Goal: Entertainment & Leisure: Consume media (video, audio)

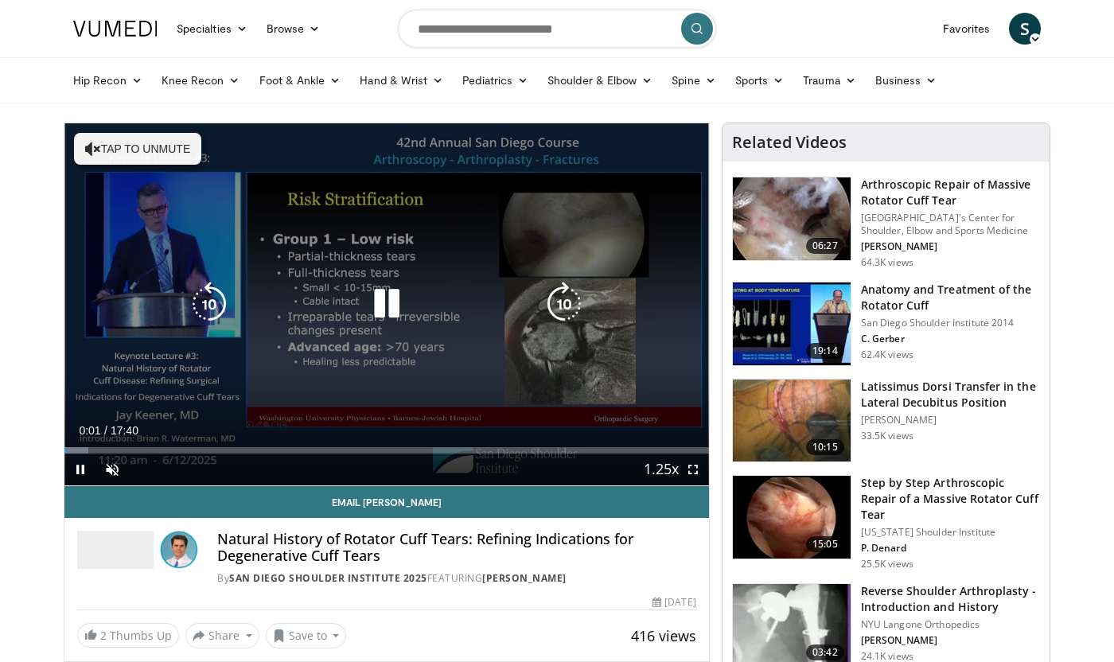
click at [144, 157] on button "Tap to unmute" at bounding box center [137, 149] width 127 height 32
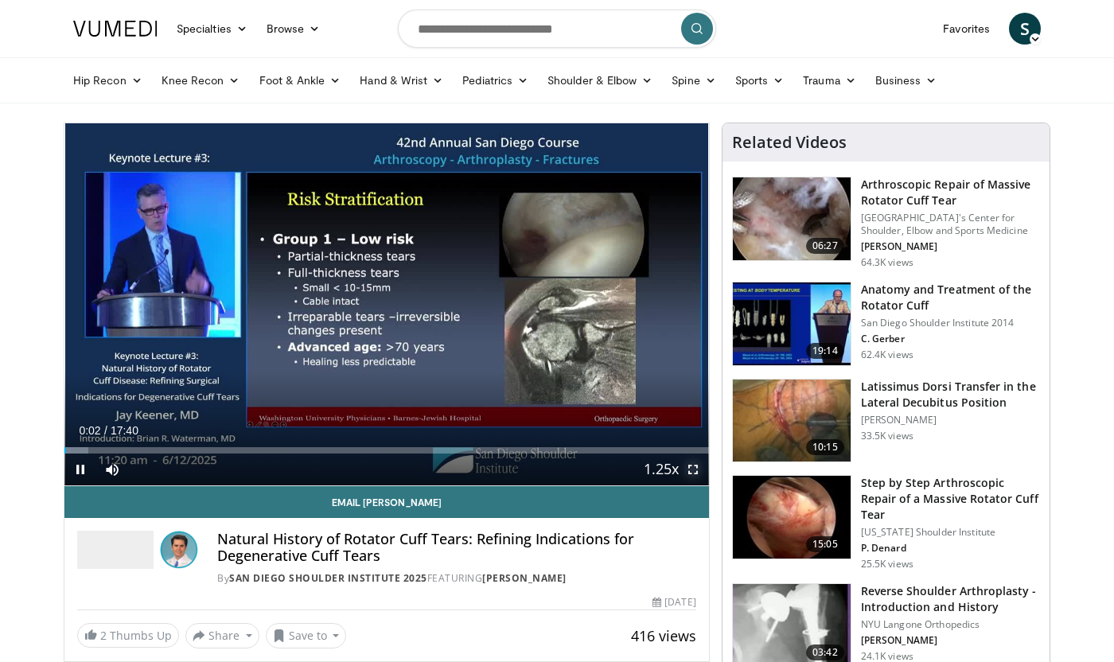
click at [693, 468] on span "Video Player" at bounding box center [693, 470] width 32 height 32
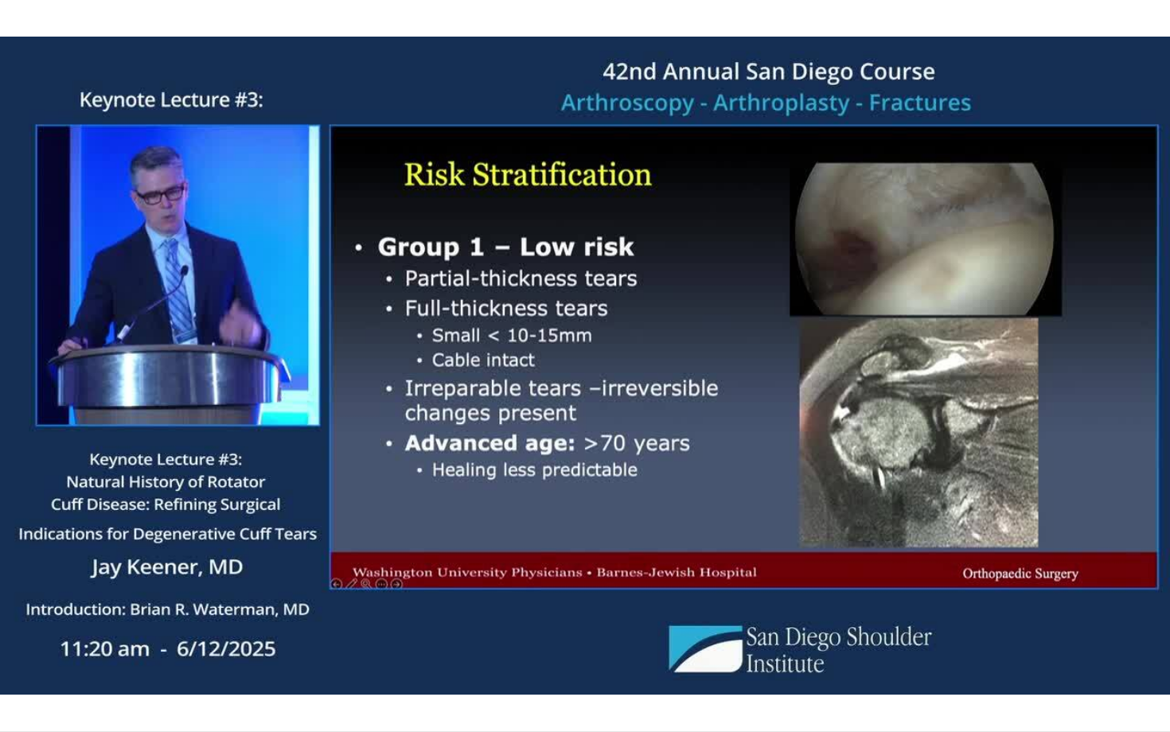
drag, startPoint x: 1161, startPoint y: 134, endPoint x: 1169, endPoint y: 727, distance: 592.9
click at [1113, 139] on div "10 seconds Tap to unmute" at bounding box center [585, 365] width 1170 height 731
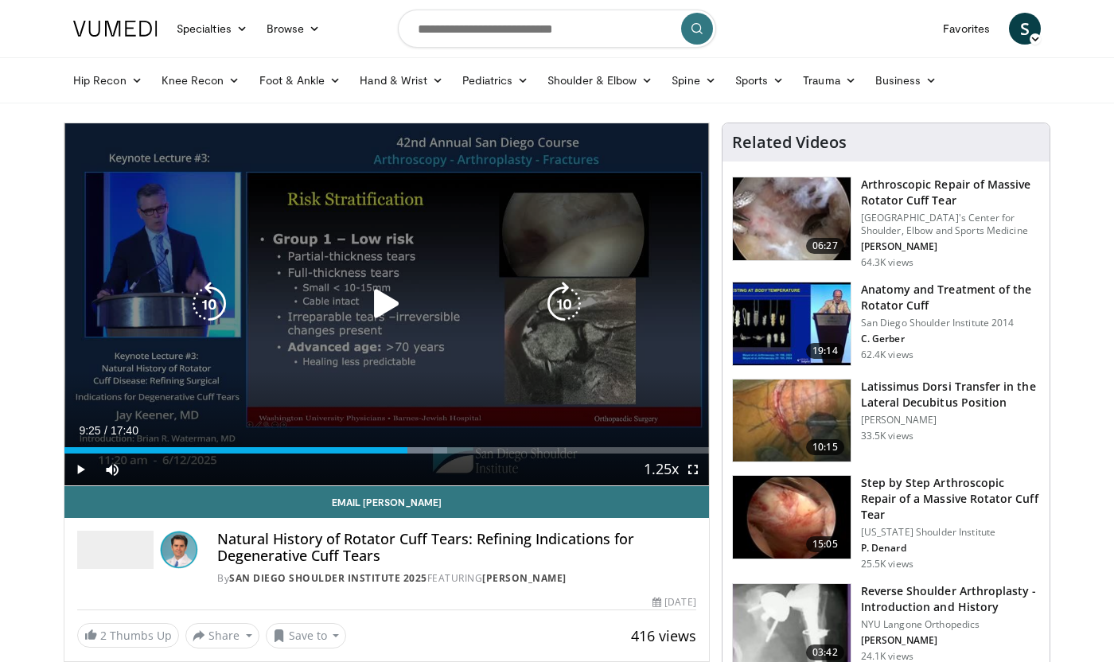
click at [382, 287] on icon "Video Player" at bounding box center [386, 304] width 45 height 45
click at [375, 304] on icon "Video Player" at bounding box center [386, 304] width 45 height 45
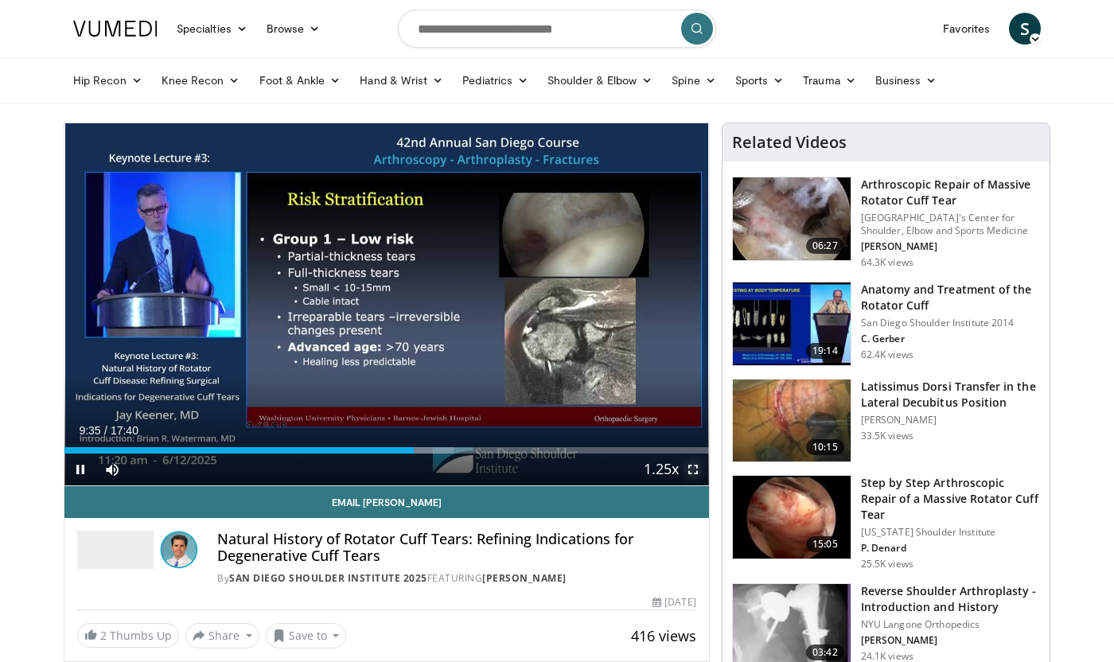
click at [691, 472] on span "Video Player" at bounding box center [693, 470] width 32 height 32
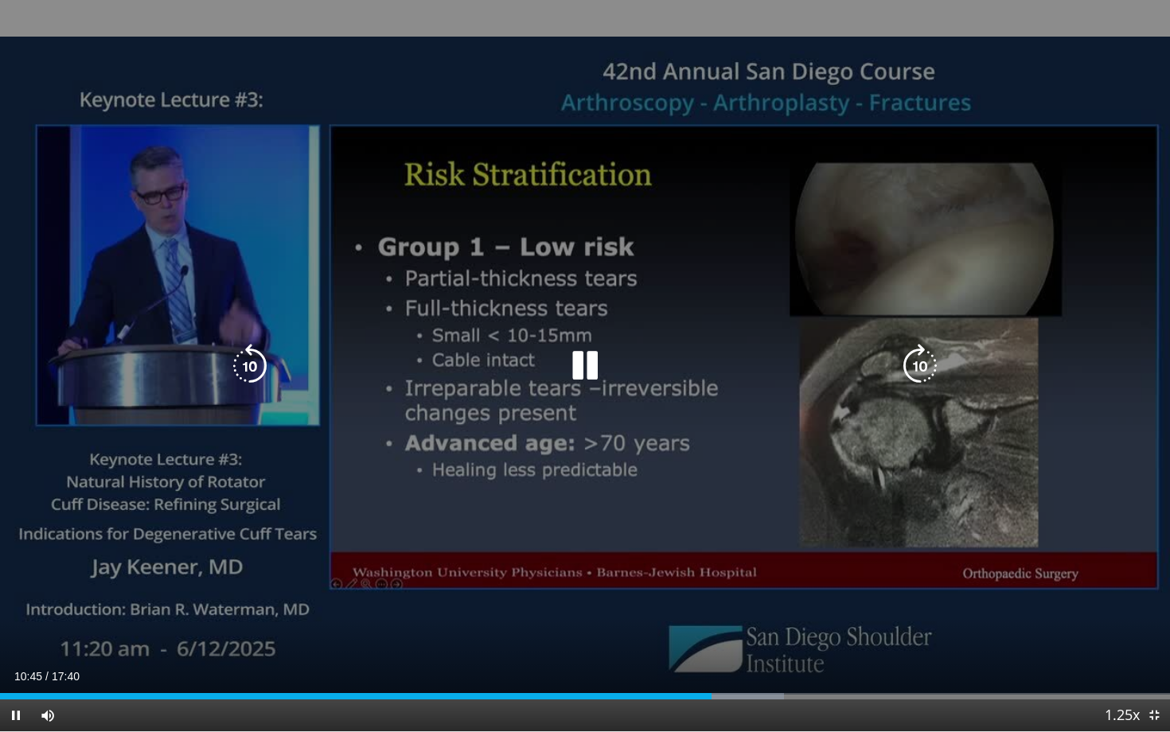
click at [722, 577] on div "10 seconds Tap to unmute" at bounding box center [585, 365] width 1170 height 731
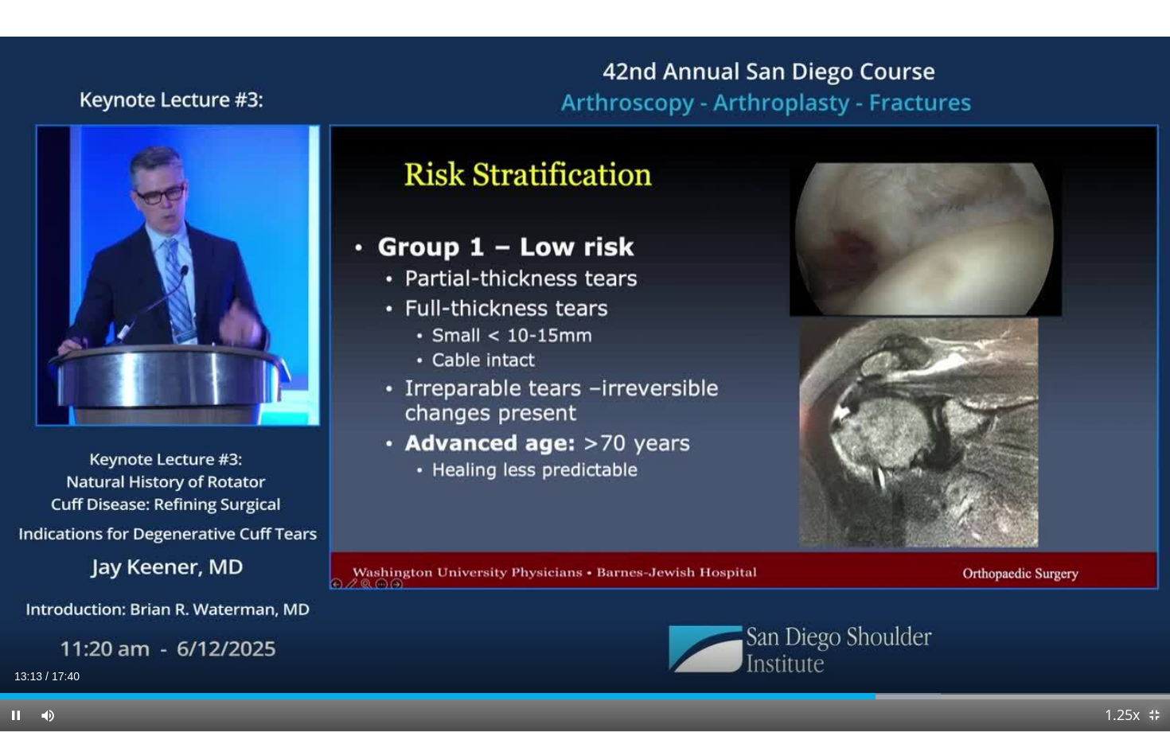
click at [1113, 661] on span "Video Player" at bounding box center [1154, 715] width 32 height 32
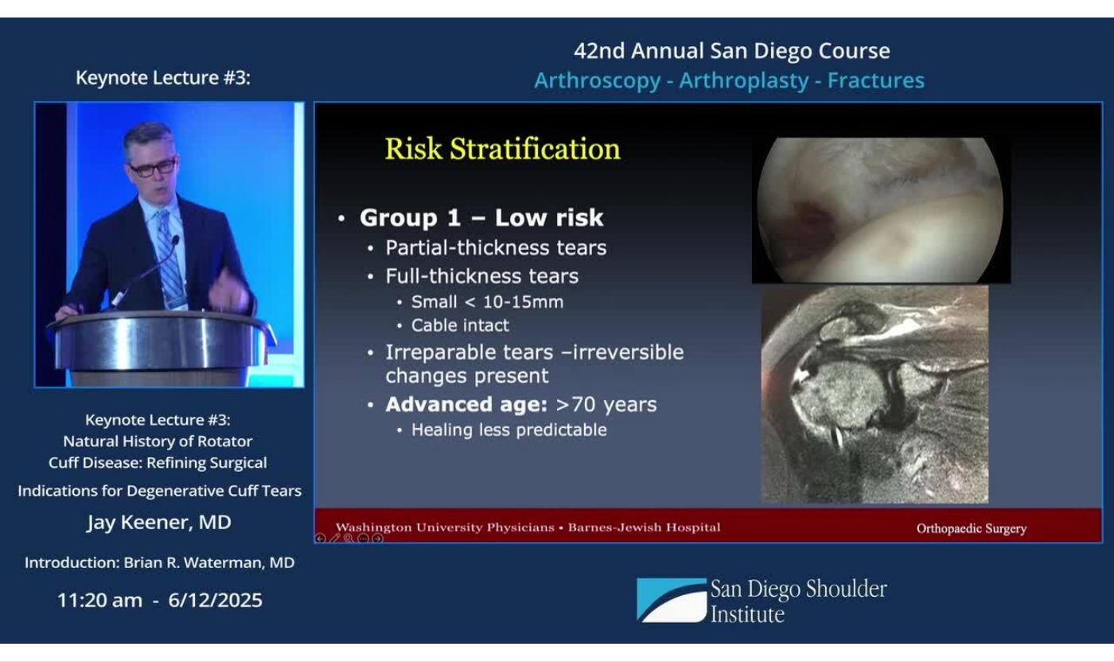
scroll to position [92, 0]
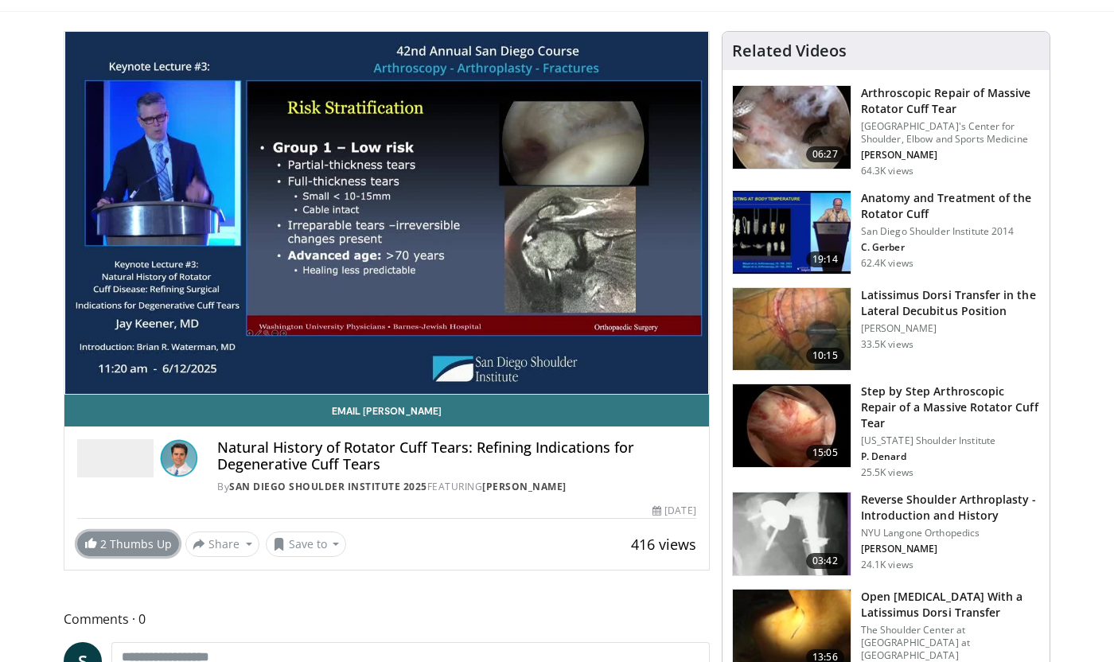
click at [123, 544] on link "2 Thumbs Up" at bounding box center [128, 544] width 102 height 25
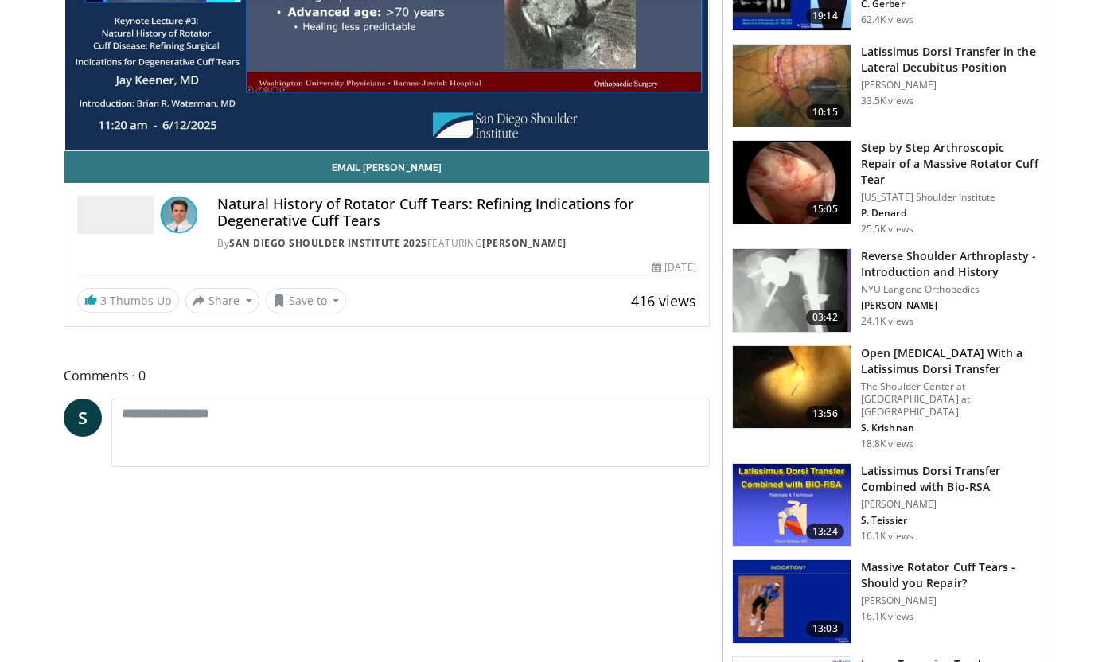
scroll to position [0, 0]
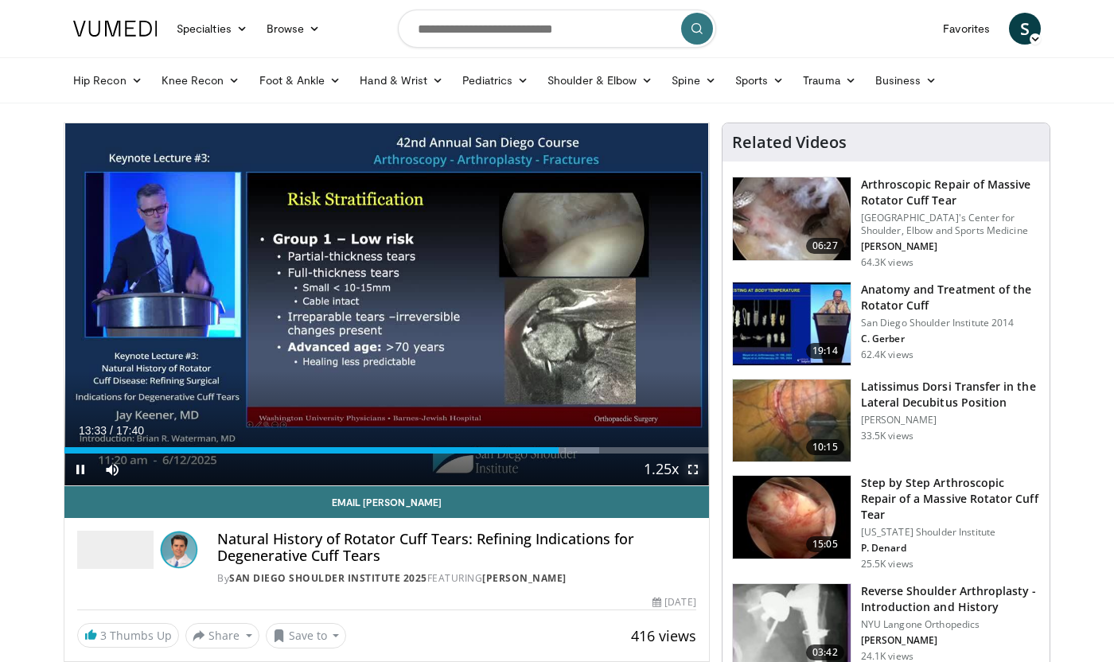
click at [690, 469] on span "Video Player" at bounding box center [693, 470] width 32 height 32
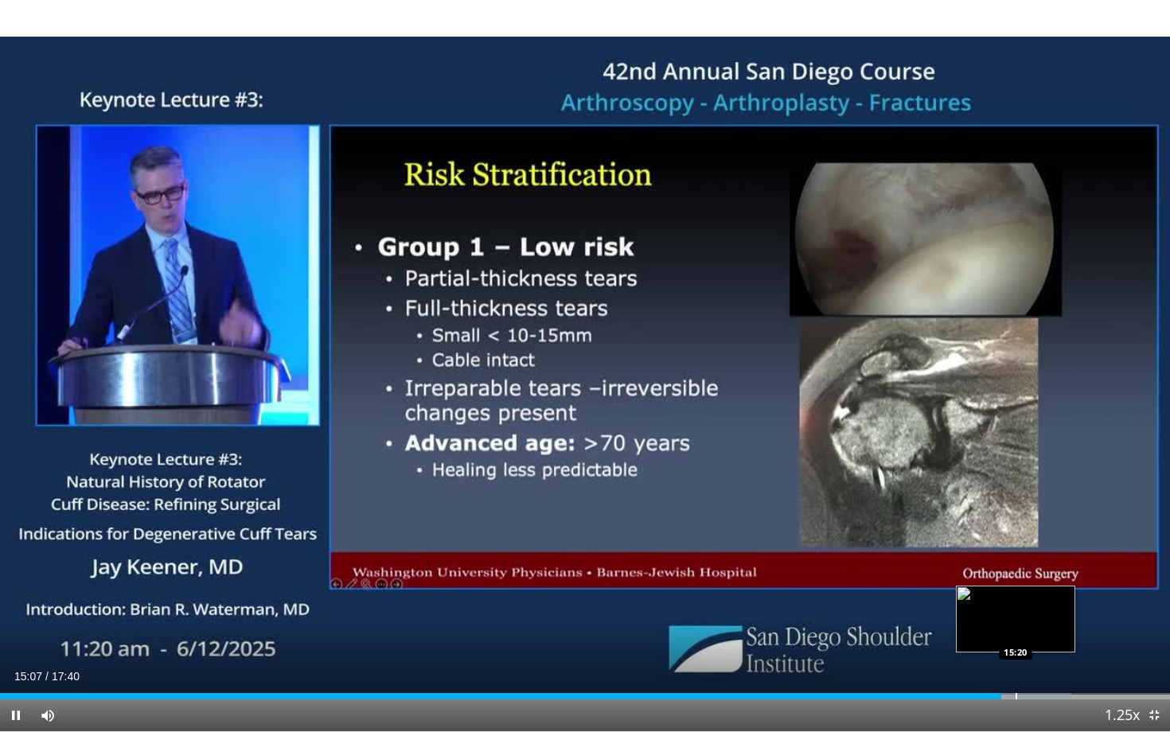
click at [1015, 661] on div "Loaded : 91.54% 15:07 15:20" at bounding box center [585, 691] width 1170 height 15
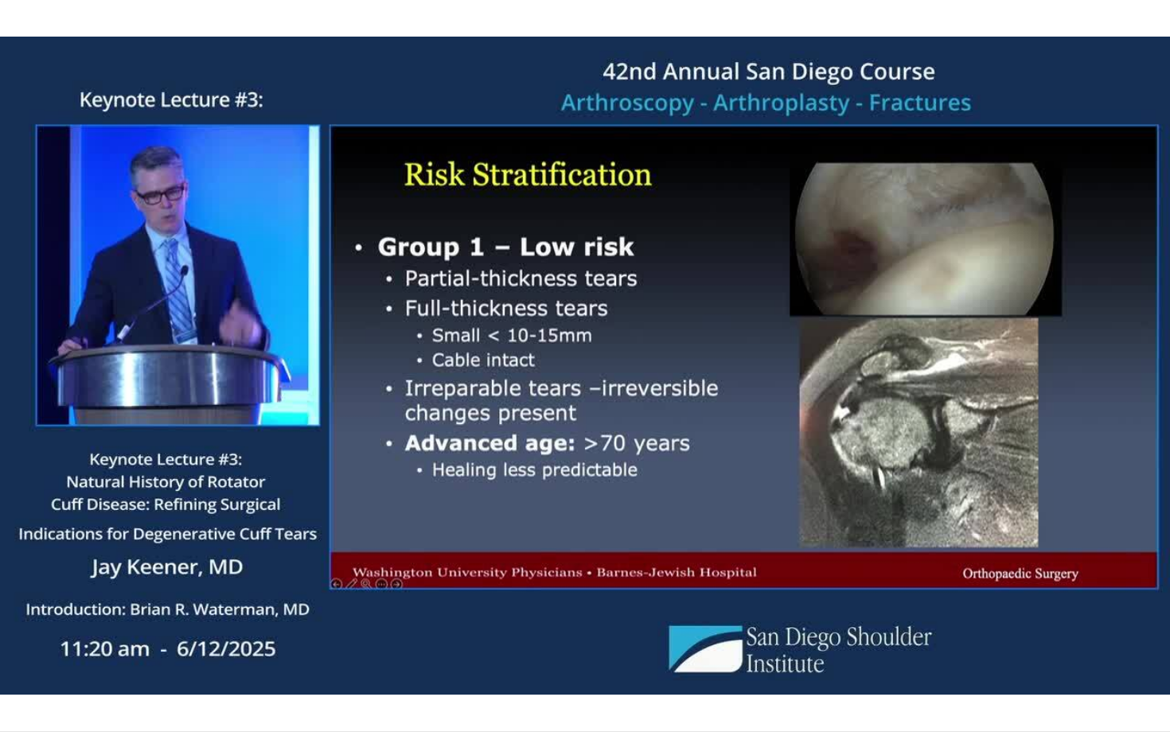
click at [1113, 661] on div "20 seconds Tap to unmute" at bounding box center [585, 365] width 1170 height 731
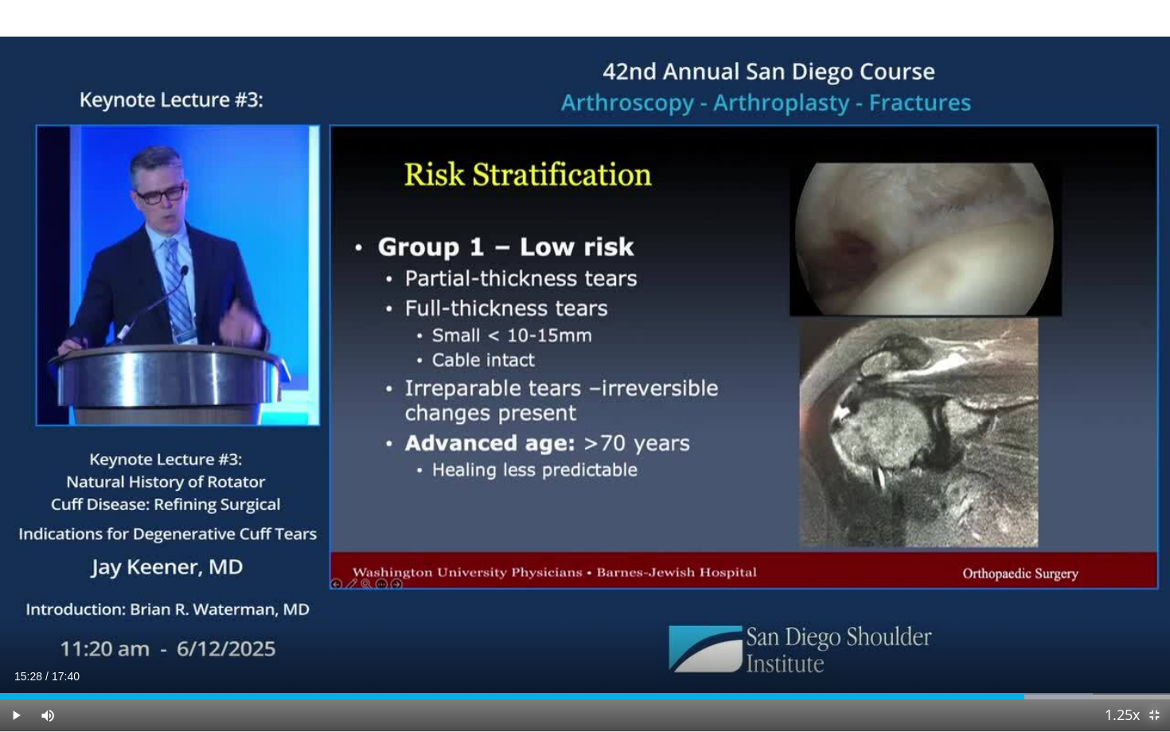
click at [1113, 661] on span "Video Player" at bounding box center [1154, 715] width 32 height 32
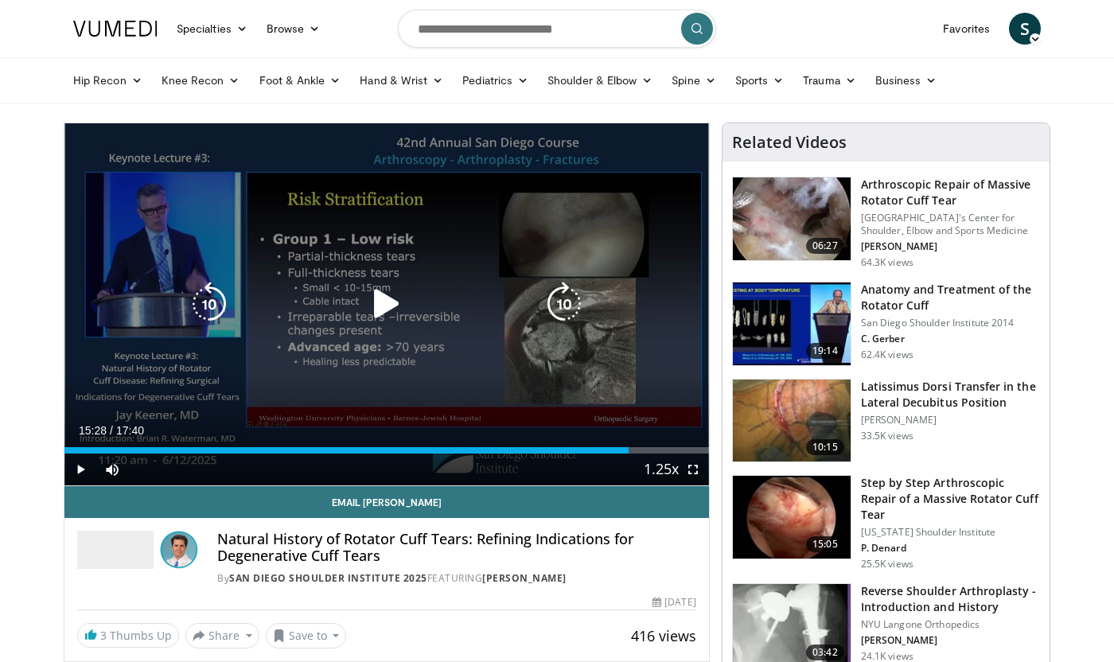
click at [380, 294] on icon "Video Player" at bounding box center [386, 304] width 45 height 45
click at [389, 302] on icon "Video Player" at bounding box center [386, 304] width 45 height 45
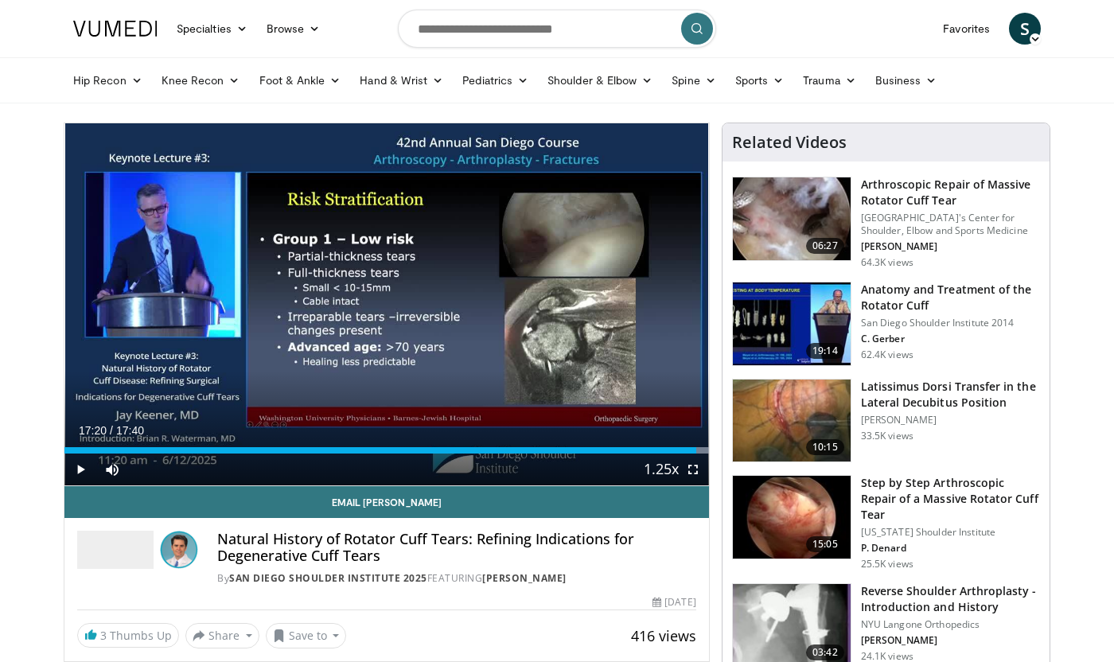
click at [771, 537] on img at bounding box center [792, 517] width 118 height 83
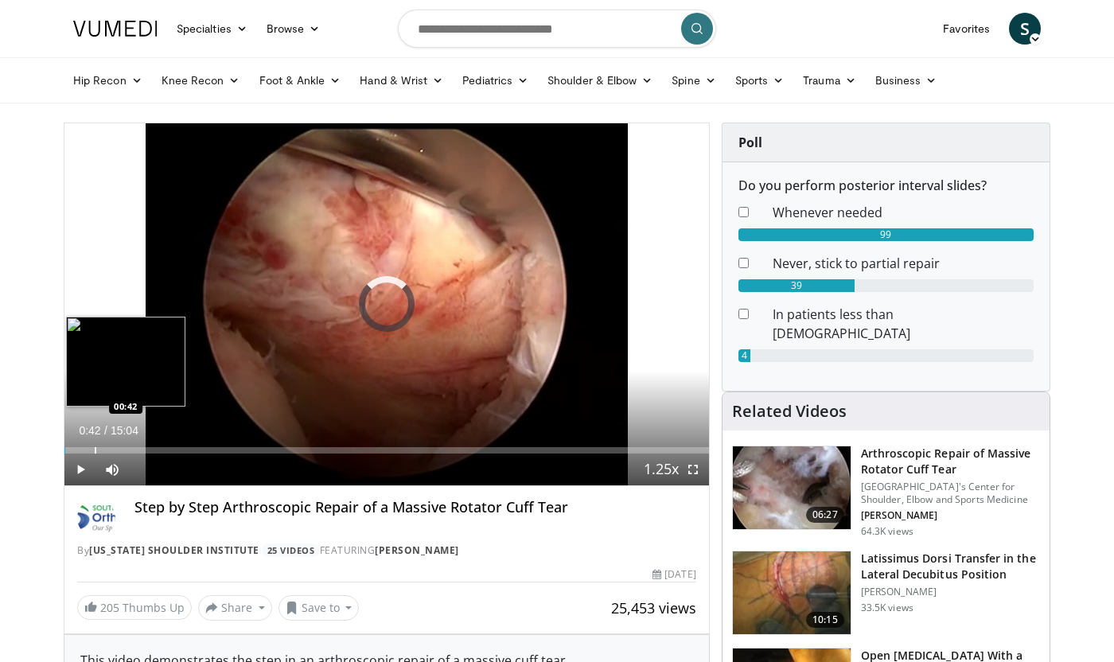
click at [95, 447] on div "Progress Bar" at bounding box center [96, 450] width 2 height 6
click at [86, 447] on div "Progress Bar" at bounding box center [87, 450] width 2 height 6
click at [76, 452] on div "Progress Bar" at bounding box center [77, 450] width 2 height 6
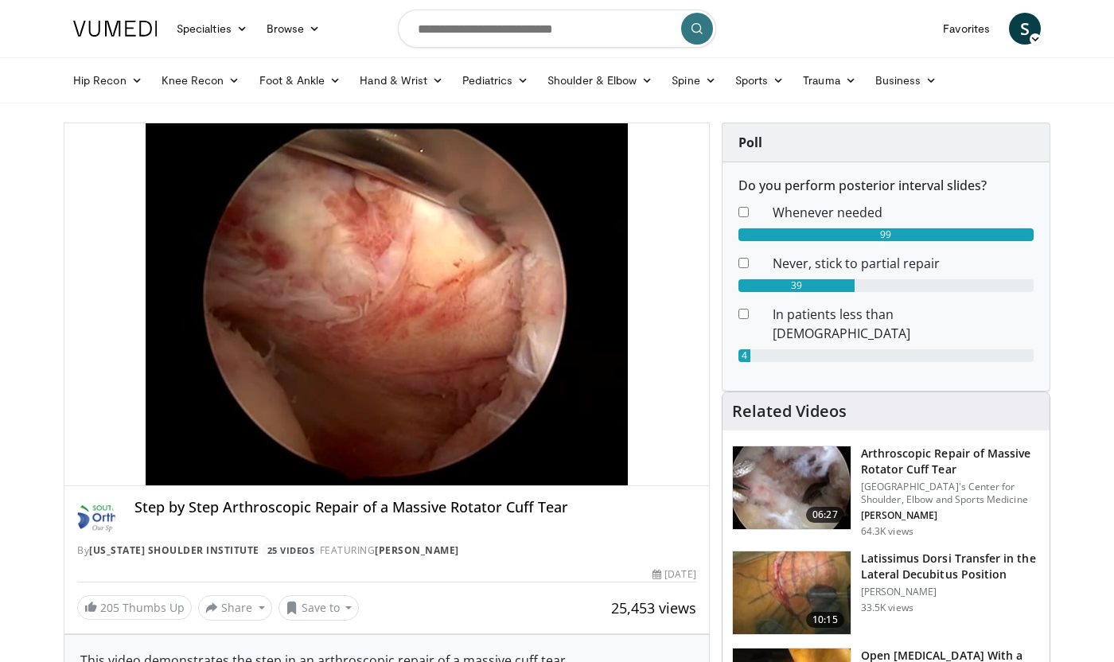
click at [694, 479] on span "Video Player" at bounding box center [693, 470] width 32 height 32
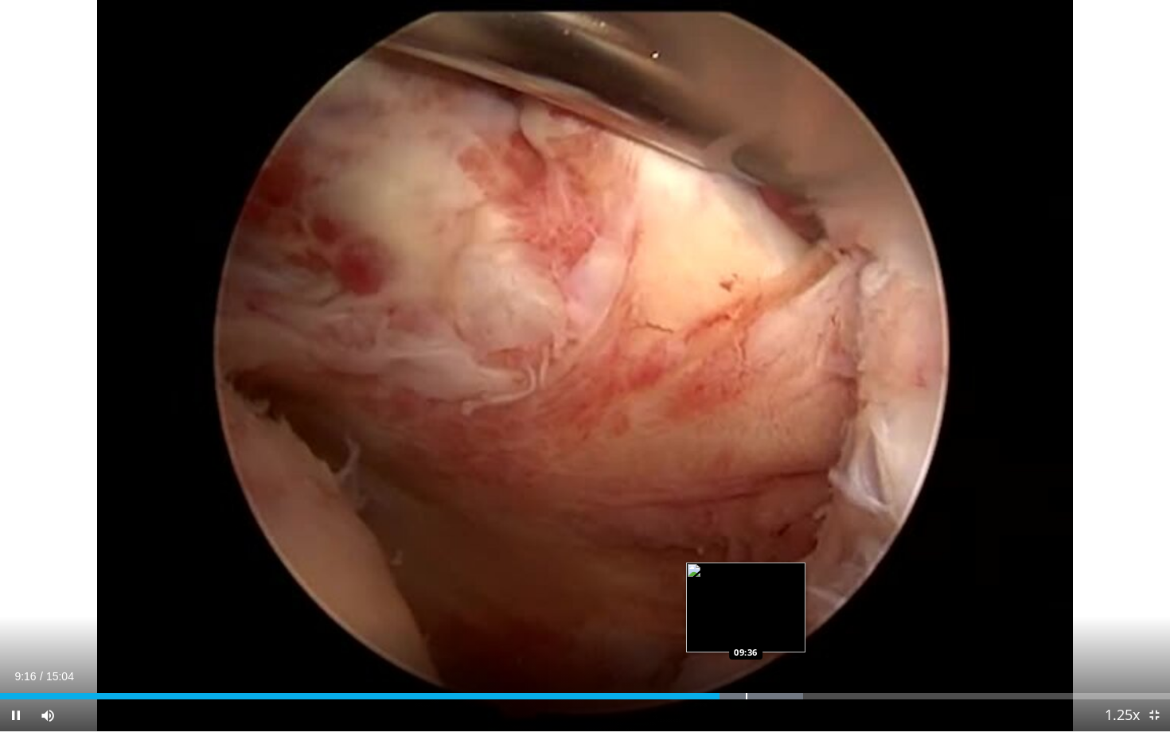
click at [746, 661] on div "Progress Bar" at bounding box center [747, 696] width 2 height 6
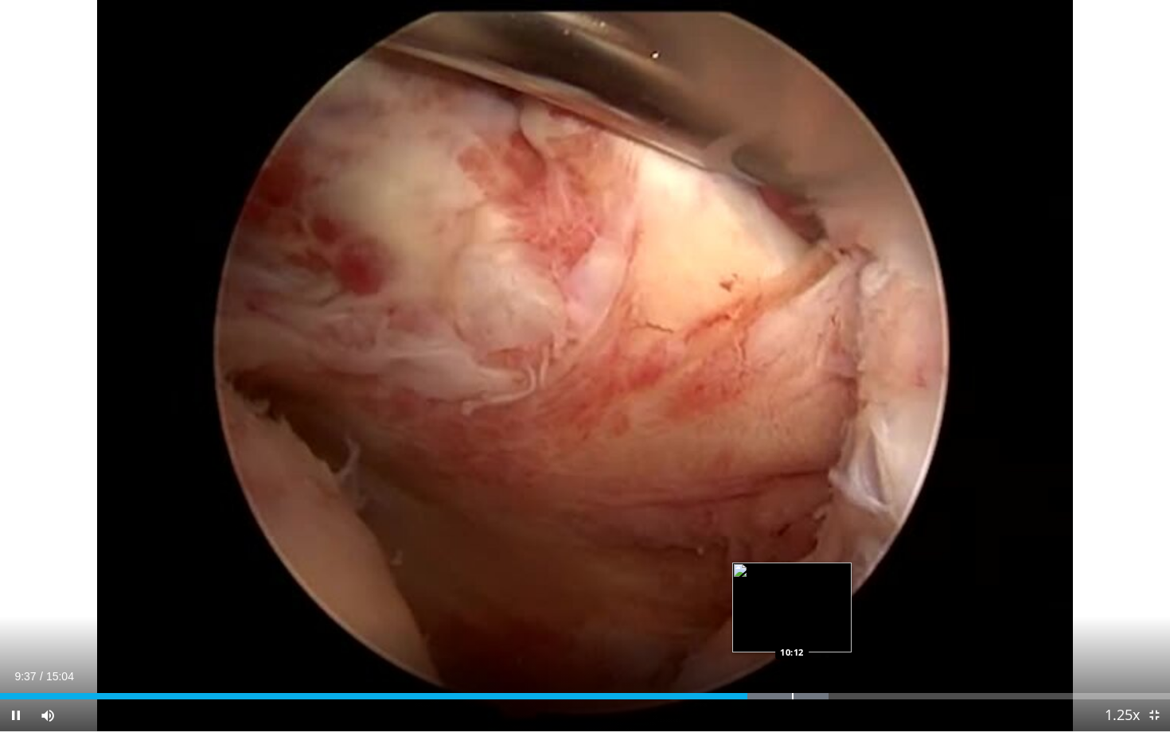
click at [792, 661] on div "Loaded : 70.83% 09:37 10:12" at bounding box center [585, 691] width 1170 height 15
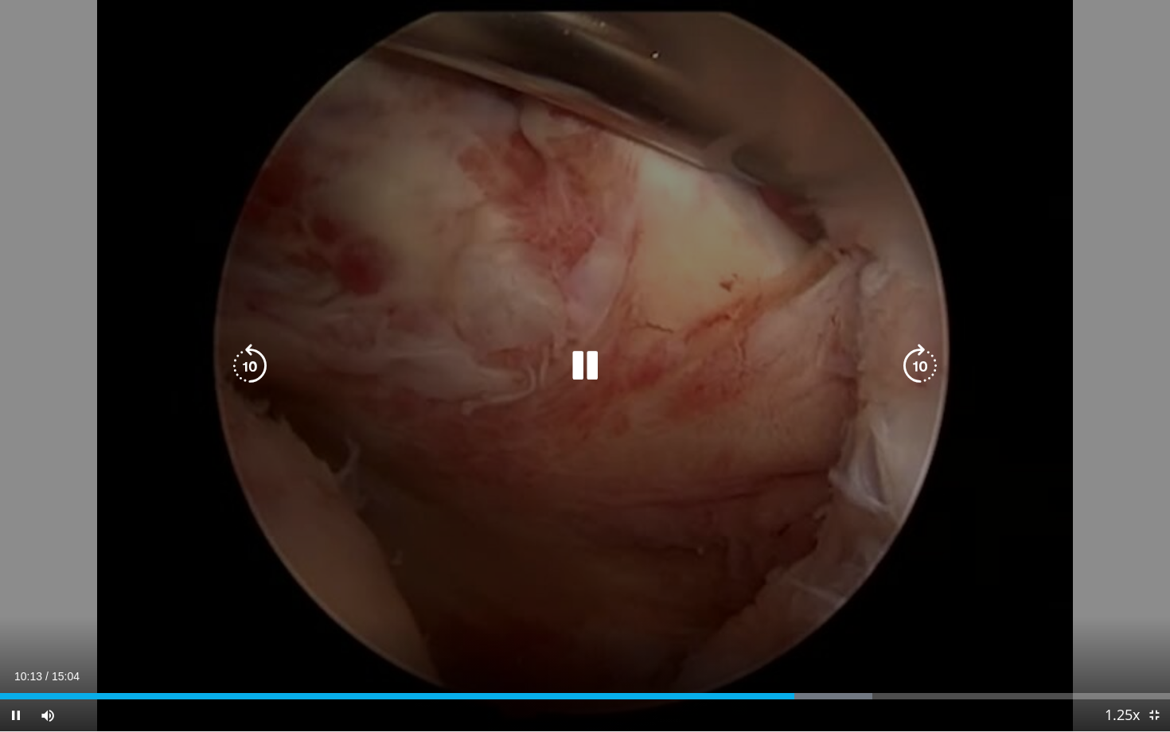
click at [857, 661] on div "Loaded : 74.58% 10:13 10:12" at bounding box center [585, 691] width 1170 height 15
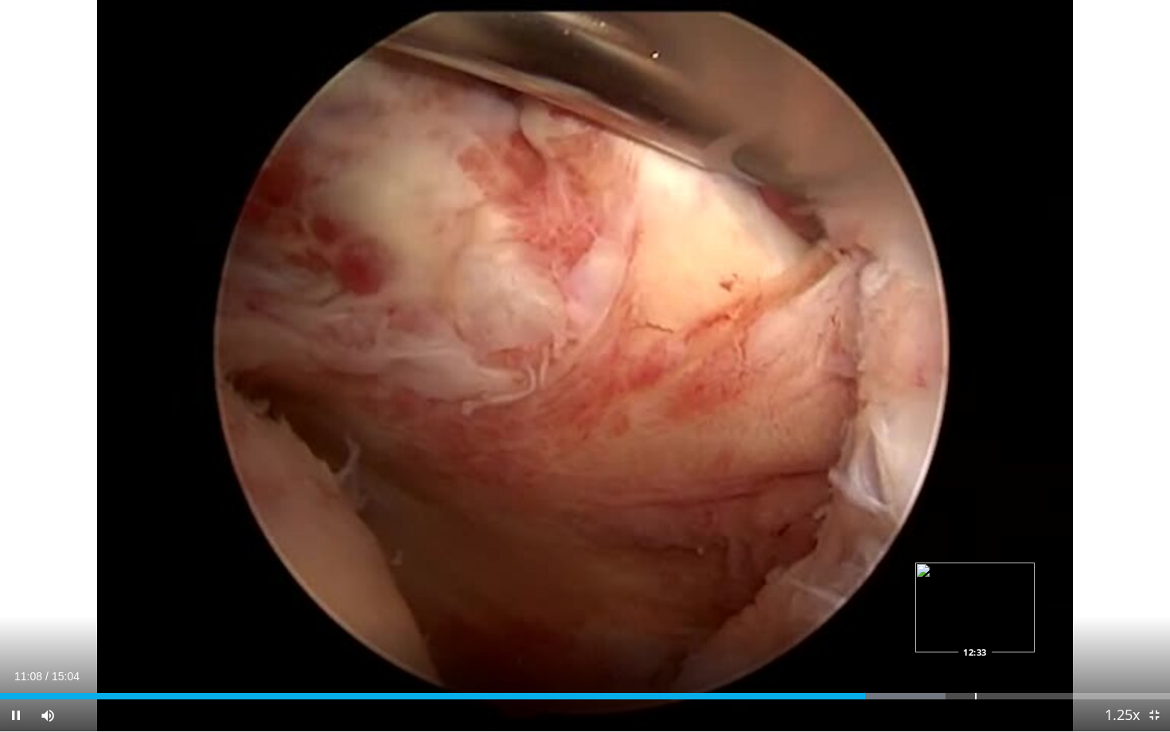
click at [975, 661] on div "Progress Bar" at bounding box center [976, 696] width 2 height 6
click at [948, 661] on div "Progress Bar" at bounding box center [949, 696] width 2 height 6
click at [1011, 661] on div "Loaded : 88.54% 13:01 13:01" at bounding box center [585, 691] width 1170 height 15
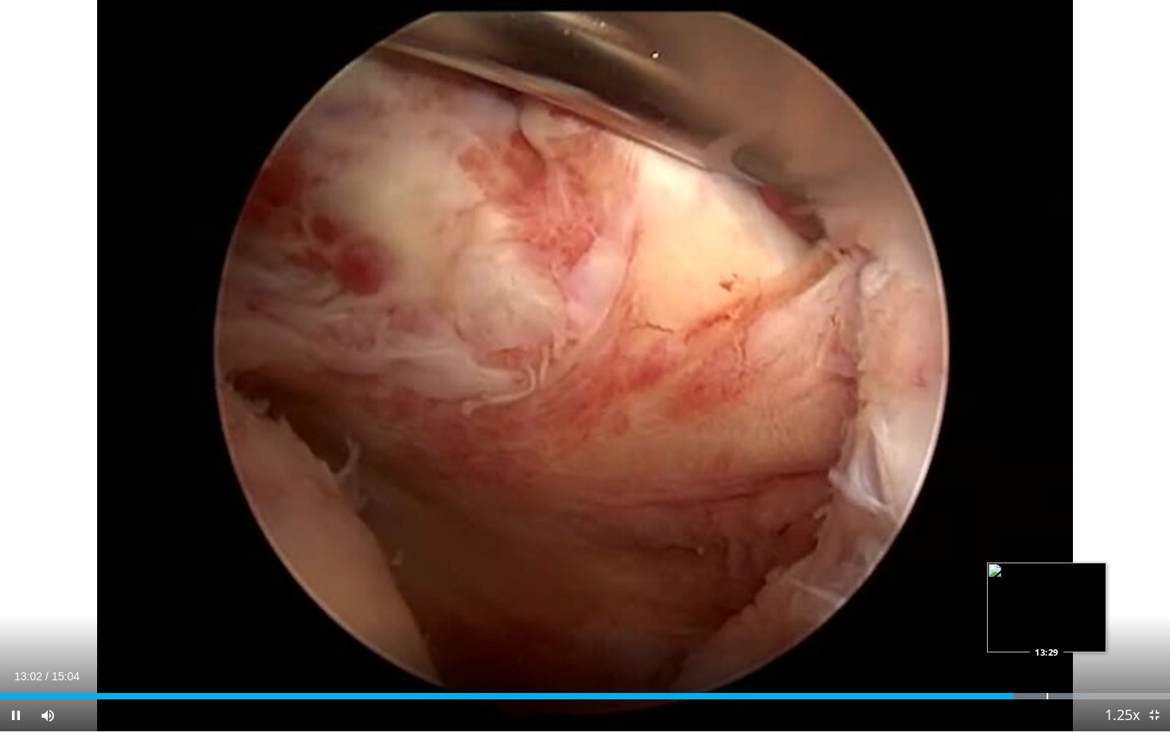
click at [1046, 661] on div "Progress Bar" at bounding box center [1047, 696] width 2 height 6
